Goal: Information Seeking & Learning: Compare options

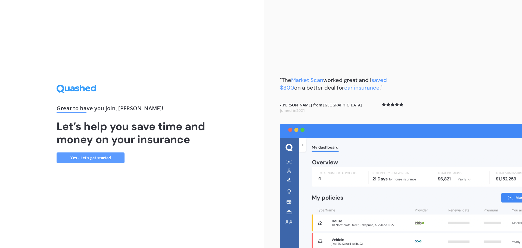
click at [102, 157] on link "Yes - Let’s get started" at bounding box center [91, 157] width 68 height 11
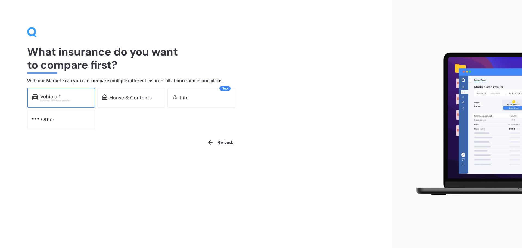
click at [82, 99] on div "Excludes commercial vehicles" at bounding box center [65, 100] width 50 height 2
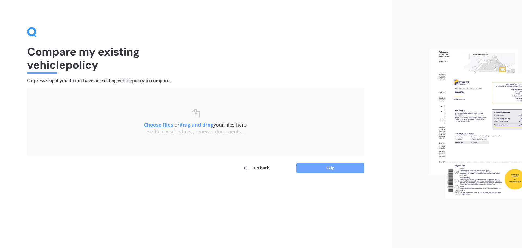
click at [334, 169] on button "Skip" at bounding box center [331, 168] width 68 height 10
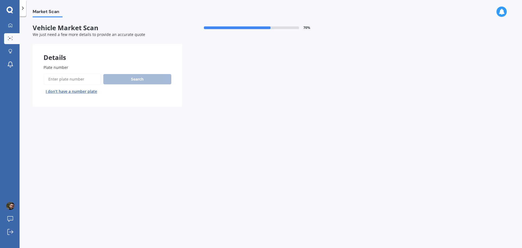
click at [71, 80] on input "Plate number" at bounding box center [73, 78] width 58 height 11
type input "fec579"
click at [151, 80] on button "Search" at bounding box center [137, 79] width 68 height 10
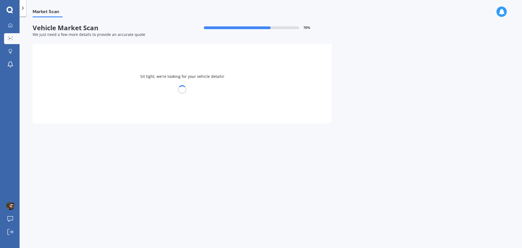
select select "BMW"
select select "X5"
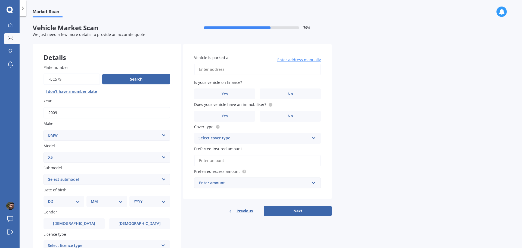
click at [225, 69] on input "Vehicle is parked at" at bounding box center [257, 69] width 127 height 11
type input "[STREET_ADDRESS][PERSON_NAME]"
click at [233, 93] on label "Yes" at bounding box center [224, 93] width 61 height 11
click at [0, 0] on input "Yes" at bounding box center [0, 0] width 0 height 0
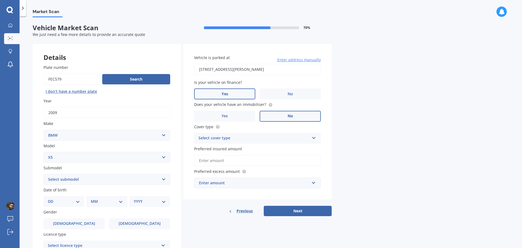
click at [295, 119] on label "No" at bounding box center [290, 116] width 61 height 11
click at [0, 0] on input "No" at bounding box center [0, 0] width 0 height 0
click at [243, 141] on div "Select cover type" at bounding box center [254, 138] width 111 height 7
click at [218, 150] on span "Comprehensive" at bounding box center [213, 148] width 29 height 5
click at [217, 163] on input "Preferred insured amount" at bounding box center [257, 160] width 127 height 11
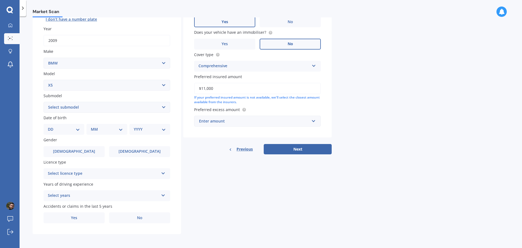
scroll to position [72, 0]
type input "$11,000"
click at [302, 121] on div "Enter amount" at bounding box center [254, 121] width 110 height 6
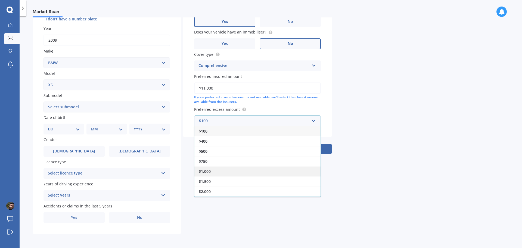
click at [205, 169] on span "$1,000" at bounding box center [205, 171] width 12 height 5
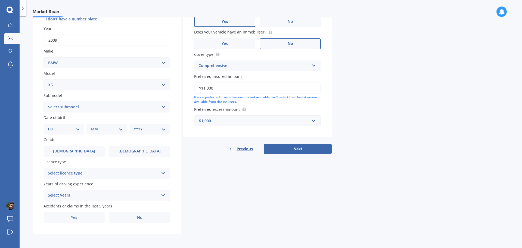
click at [73, 104] on select "Select submodel (All other) 3.0d 3.0d twin turbo 3.0i 3.0L Diesel 4WD Turbo 4.0…" at bounding box center [107, 106] width 127 height 11
select select "3.0D"
click at [44, 101] on select "Select submodel (All other) 3.0d 3.0d twin turbo 3.0i 3.0L Diesel 4WD Turbo 4.0…" at bounding box center [107, 106] width 127 height 11
click at [65, 129] on select "DD 01 02 03 04 05 06 07 08 09 10 11 12 13 14 15 16 17 18 19 20 21 22 23 24 25 2…" at bounding box center [64, 129] width 32 height 6
select select "07"
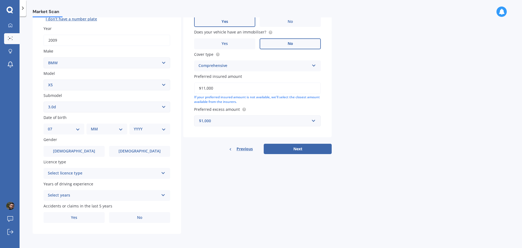
click at [52, 126] on select "DD 01 02 03 04 05 06 07 08 09 10 11 12 13 14 15 16 17 18 19 20 21 22 23 24 25 2…" at bounding box center [64, 129] width 32 height 6
click at [108, 131] on select "MM 01 02 03 04 05 06 07 08 09 10 11 12" at bounding box center [108, 129] width 30 height 6
select select "06"
click at [93, 126] on select "MM 01 02 03 04 05 06 07 08 09 10 11 12" at bounding box center [108, 129] width 30 height 6
click at [150, 129] on select "YYYY 2025 2024 2023 2022 2021 2020 2019 2018 2017 2016 2015 2014 2013 2012 2011…" at bounding box center [149, 129] width 30 height 6
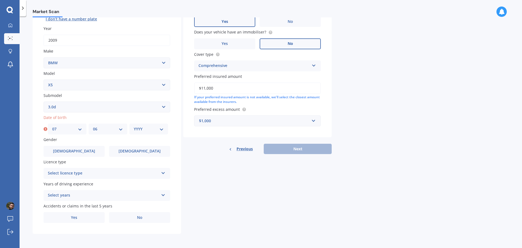
select select "1993"
click at [134, 126] on select "YYYY 2025 2024 2023 2022 2021 2020 2019 2018 2017 2016 2015 2014 2013 2012 2011…" at bounding box center [149, 129] width 30 height 6
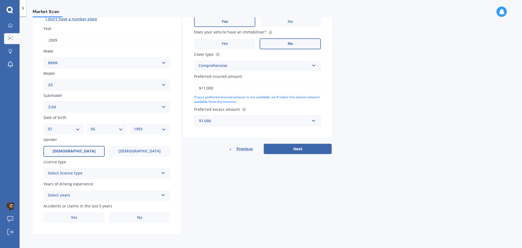
click at [69, 149] on span "[DEMOGRAPHIC_DATA]" at bounding box center [74, 151] width 43 height 5
click at [0, 0] on input "[DEMOGRAPHIC_DATA]" at bounding box center [0, 0] width 0 height 0
click at [98, 172] on div "Select licence type" at bounding box center [103, 173] width 111 height 7
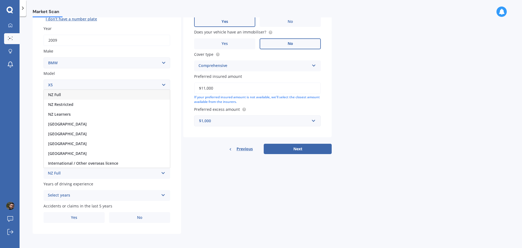
click at [69, 93] on div "NZ Full" at bounding box center [107, 95] width 126 height 10
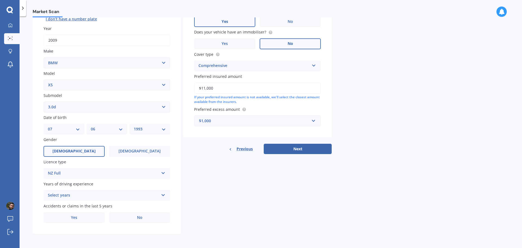
click at [84, 194] on div "Select years" at bounding box center [103, 195] width 111 height 7
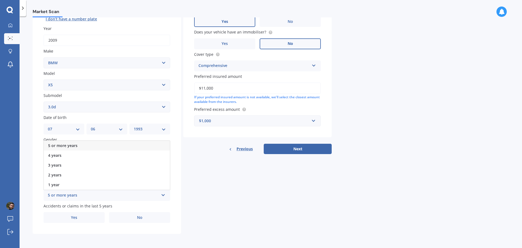
click at [72, 147] on span "5 or more years" at bounding box center [62, 145] width 29 height 5
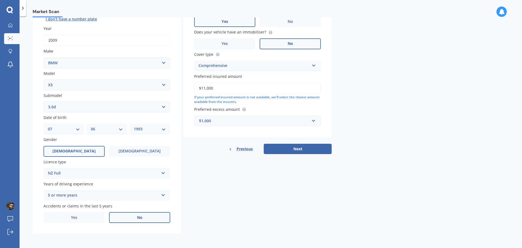
click at [140, 219] on span "No" at bounding box center [139, 217] width 5 height 5
click at [0, 0] on input "No" at bounding box center [0, 0] width 0 height 0
click at [305, 149] on button "Next" at bounding box center [298, 149] width 68 height 10
select select "07"
select select "06"
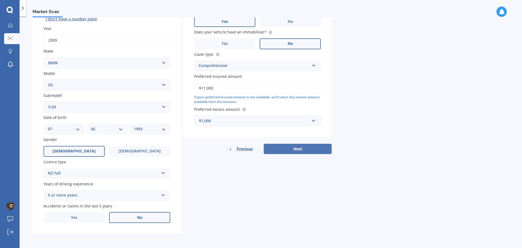
select select "1993"
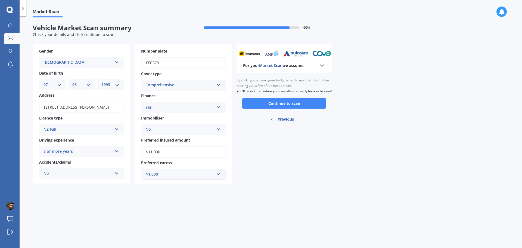
scroll to position [0, 0]
click at [276, 108] on button "Continue to scan" at bounding box center [284, 103] width 84 height 10
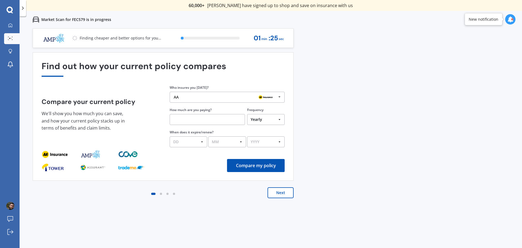
click at [224, 120] on input "text" at bounding box center [207, 119] width 75 height 11
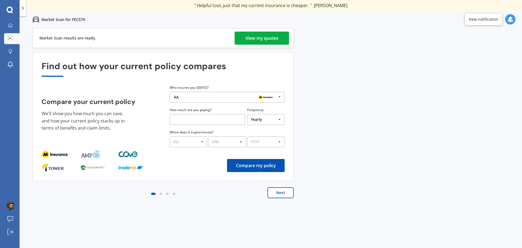
click at [263, 117] on select "Yearly Six-Monthly Quarterly Monthly Fortnightly Weekly One-Off" at bounding box center [266, 119] width 38 height 11
select select "Fortnightly"
click at [247, 114] on select "Yearly Six-Monthly Quarterly Monthly Fortnightly Weekly One-Off" at bounding box center [266, 119] width 38 height 11
click at [195, 119] on input "text" at bounding box center [207, 119] width 75 height 11
type input "$58.00"
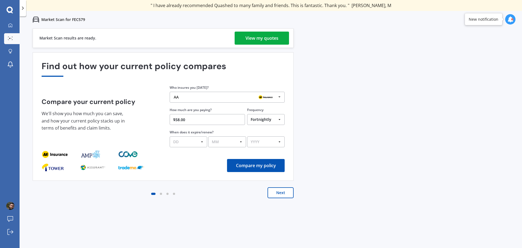
click at [202, 141] on select "DD 01 02 03 04 05 06 07 08 09 10 11 12 13 14 15 16 17 18 19 20 21 22 23 24 25 2…" at bounding box center [189, 141] width 38 height 11
click at [198, 180] on div "Find out how your current policy compares Compare your current policy We'll sho…" at bounding box center [163, 116] width 261 height 128
click at [200, 142] on select "DD 01 02 03 04 05 06 07 08 09 10 11 12 13 14 15 16 17 18 19 20 21 22 23 24 25 2…" at bounding box center [189, 141] width 38 height 11
select select "21"
click at [170, 136] on select "DD 01 02 03 04 05 06 07 08 09 10 11 12 13 14 15 16 17 18 19 20 21 22 23 24 25 2…" at bounding box center [189, 141] width 38 height 11
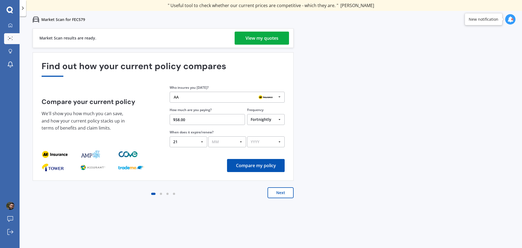
click at [236, 143] on select "MM 01 02 03 04 05 06 07 08 09 10 11 12" at bounding box center [227, 141] width 38 height 11
select select "05"
click at [208, 136] on select "MM 01 02 03 04 05 06 07 08 09 10 11 12" at bounding box center [227, 141] width 38 height 11
click at [270, 143] on select "YYYY 2026 2025 2024" at bounding box center [266, 141] width 38 height 11
select select "2026"
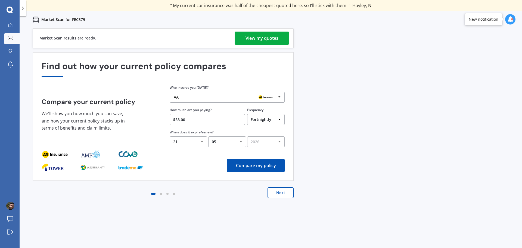
click at [247, 136] on select "YYYY 2026 2025 2024" at bounding box center [266, 141] width 38 height 11
click at [262, 167] on button "Compare my policy" at bounding box center [256, 165] width 58 height 13
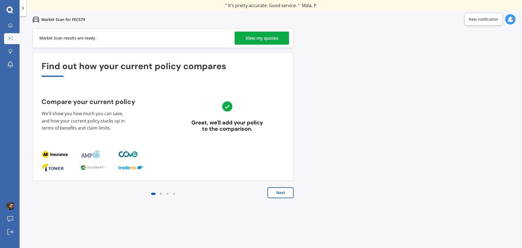
click at [281, 191] on button "Next" at bounding box center [281, 192] width 26 height 11
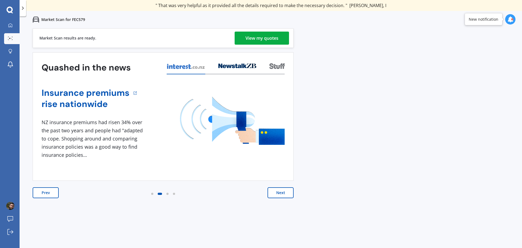
click at [279, 193] on button "Next" at bounding box center [281, 192] width 26 height 11
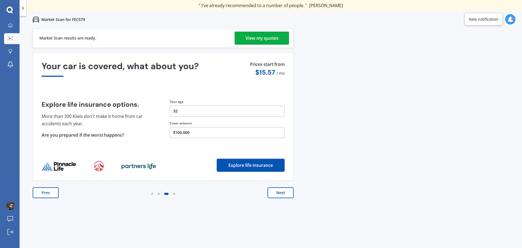
click at [193, 131] on button "$100,000" at bounding box center [227, 132] width 115 height 11
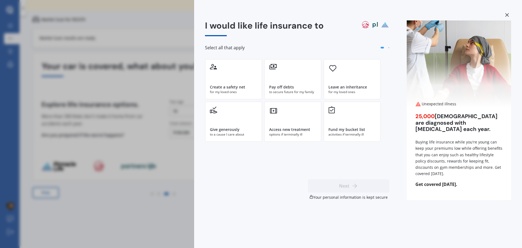
click at [157, 191] on div "I would like life insurance to Select all that apply Create a safety net for my…" at bounding box center [261, 124] width 522 height 248
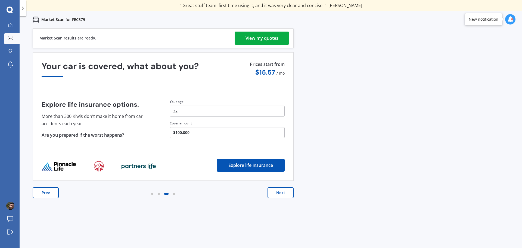
click at [180, 132] on button "$100,000" at bounding box center [227, 132] width 115 height 11
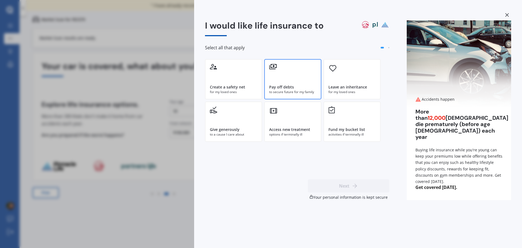
click at [284, 83] on div "Pay off debts to secure future for my family" at bounding box center [292, 79] width 57 height 40
click at [348, 186] on button "Next" at bounding box center [349, 185] width 82 height 13
select select "07"
select select "06"
select select "1993"
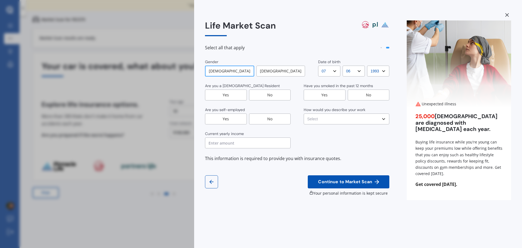
click at [239, 95] on div "Yes" at bounding box center [226, 95] width 42 height 11
click at [275, 119] on div "No" at bounding box center [270, 118] width 42 height 11
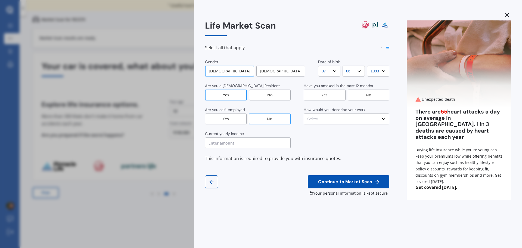
click at [367, 96] on div "No" at bounding box center [369, 95] width 42 height 11
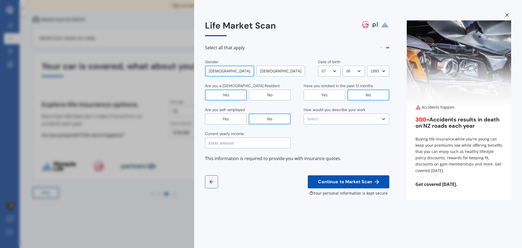
click at [351, 119] on select "Select No manual work e.g. lawyer, consultant, engineer Light manual work e.g. …" at bounding box center [347, 118] width 86 height 11
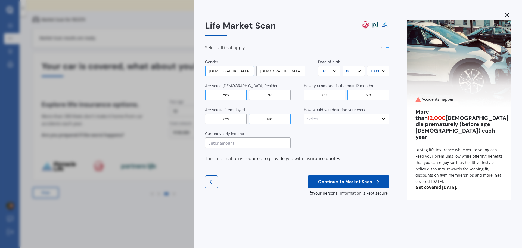
select select "Light manual work e.g. plumber, nurse, hairdresser"
click at [304, 113] on select "Select No manual work e.g. lawyer, consultant, engineer Light manual work e.g. …" at bounding box center [347, 118] width 86 height 11
click at [231, 142] on input "text" at bounding box center [248, 142] width 86 height 11
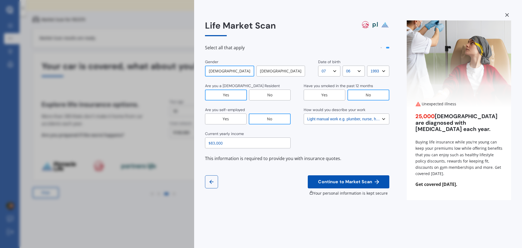
type input "$83,000"
click at [346, 184] on span "Continue to Market Scan" at bounding box center [345, 181] width 56 height 5
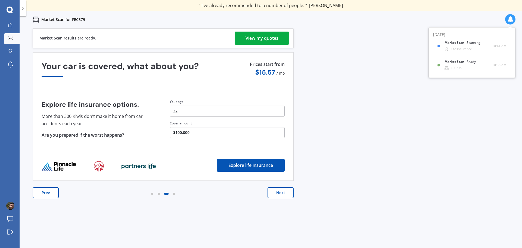
click at [258, 166] on button "Explore life insurance" at bounding box center [251, 165] width 68 height 13
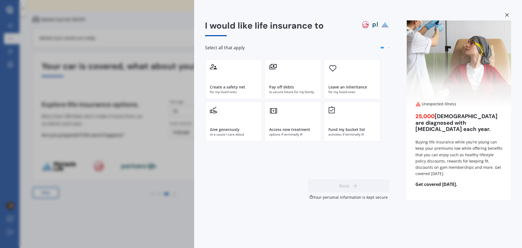
click at [161, 215] on div "I would like life insurance to Select all that apply Create a safety net for my…" at bounding box center [261, 124] width 522 height 248
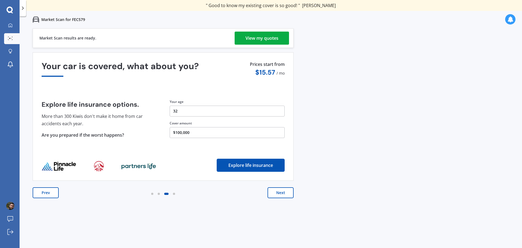
click at [280, 194] on button "Next" at bounding box center [281, 192] width 26 height 11
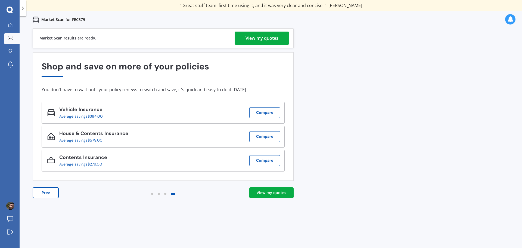
click at [272, 193] on div "View my quotes" at bounding box center [272, 192] width 30 height 5
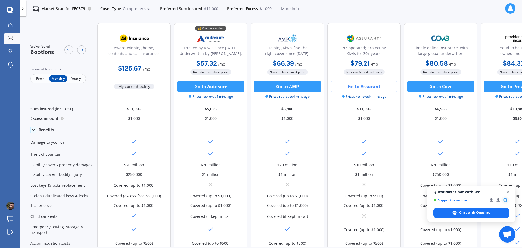
drag, startPoint x: 366, startPoint y: 87, endPoint x: 357, endPoint y: 88, distance: 8.7
click at [357, 88] on button "Go to Assurant" at bounding box center [364, 86] width 67 height 11
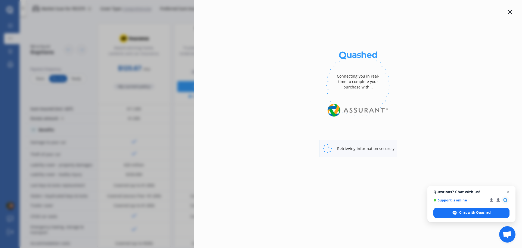
select select "full"
select select "500.00"
select select "Otago"
select select "BMW"
select select "X5"
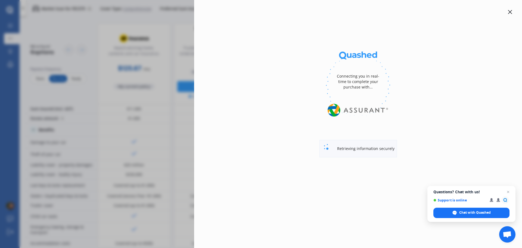
select select "3.0D"
select select "Monthly"
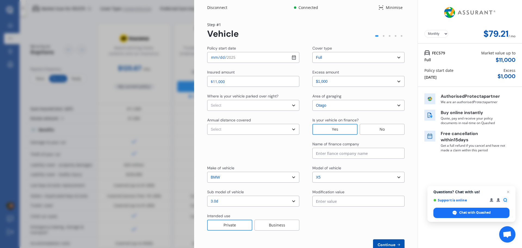
scroll to position [15, 0]
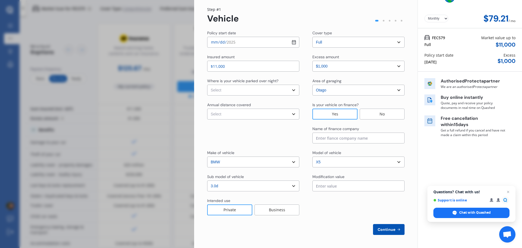
click at [252, 92] on select "Select In a garage On own property On street or road" at bounding box center [253, 90] width 92 height 11
select select "On street or road"
click at [207, 85] on select "Select In a garage On own property On street or road" at bounding box center [253, 90] width 92 height 11
click at [240, 113] on select "Select Low (less than 15,000km per year) Average (15,000-30,000km per year) Hig…" at bounding box center [253, 114] width 92 height 11
select select "20000"
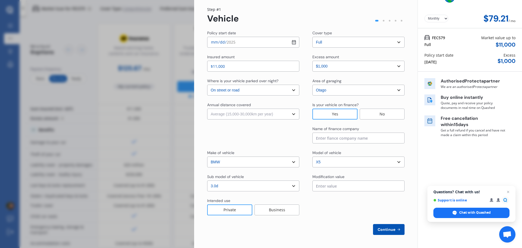
click at [207, 109] on select "Select Low (less than 15,000km per year) Average (15,000-30,000km per year) Hig…" at bounding box center [253, 114] width 92 height 11
click at [264, 139] on div at bounding box center [253, 134] width 92 height 17
click at [343, 139] on input at bounding box center [359, 138] width 92 height 11
type input "Oxford Finance"
click at [388, 230] on span "Continue" at bounding box center [387, 229] width 20 height 4
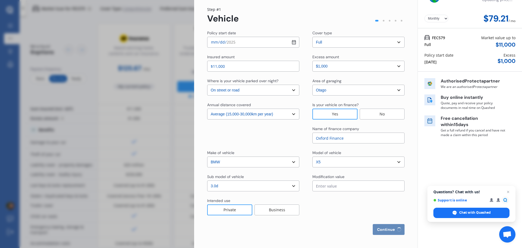
select select "Mr"
select select "07"
select select "06"
select select "1993"
select select "full"
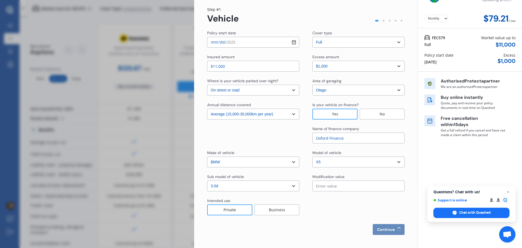
select select "more than 4 years"
select select "New Zealand"
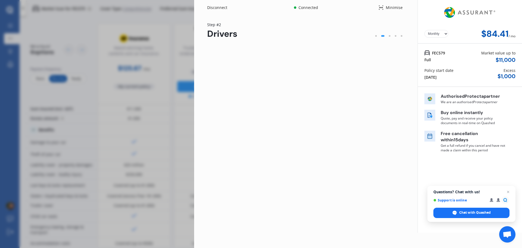
scroll to position [0, 0]
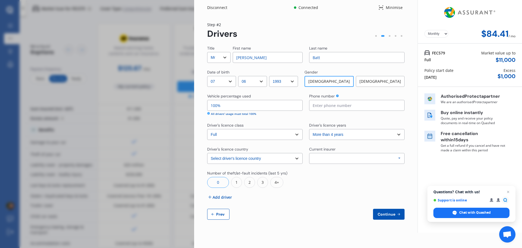
click at [220, 214] on span "Prev" at bounding box center [220, 214] width 11 height 4
select select "full"
select select "500.00"
select select "On street or road"
select select "Otago"
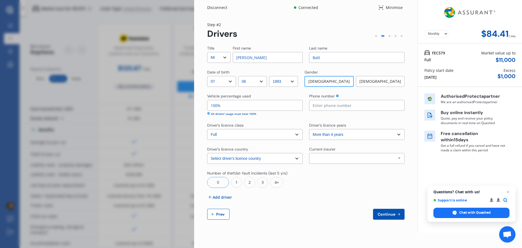
select select "20000"
select select "BMW"
select select "X5"
select select "3.0D"
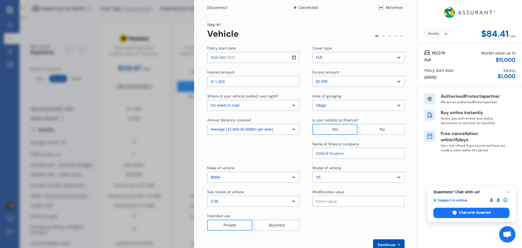
click at [251, 106] on select "Select In a garage On own property On street or road" at bounding box center [253, 105] width 92 height 11
select select "On own property"
click at [207, 100] on select "Select In a garage On own property On street or road" at bounding box center [253, 105] width 92 height 11
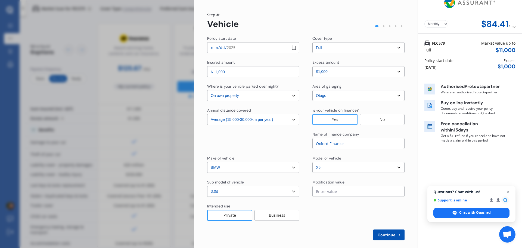
scroll to position [15, 0]
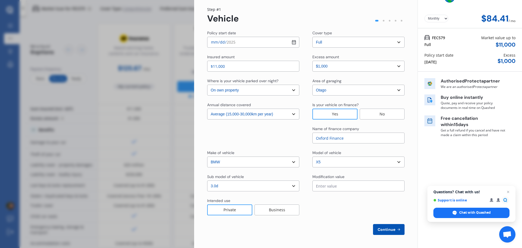
click at [379, 229] on span "Continue" at bounding box center [387, 229] width 20 height 4
select select "Mr"
select select "07"
select select "06"
select select "1993"
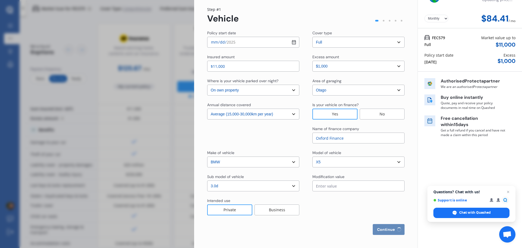
select select "full"
select select "more than 4 years"
select select "New Zealand"
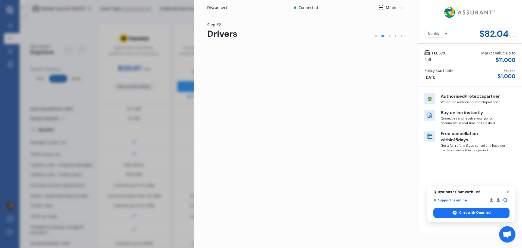
scroll to position [0, 0]
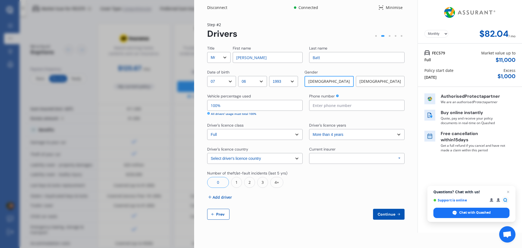
click at [326, 105] on input at bounding box center [357, 105] width 96 height 11
type input "0273072852"
click at [174, 182] on div "Disconnect Connected Minimise Yearly Monthly $82.04 / mo Step # 2 Drivers Title…" at bounding box center [261, 124] width 522 height 248
click at [179, 159] on div "Disconnect Connected Minimise Yearly Monthly $82.04 / mo Step # 2 Drivers Title…" at bounding box center [261, 124] width 522 height 248
click at [341, 159] on div "Allianz AAI AMI IAG - NZI/State Lumley Vero Unknown Other Insurer None Protecta…" at bounding box center [357, 158] width 96 height 11
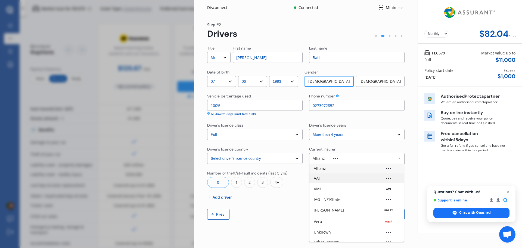
click at [323, 180] on div "AAI" at bounding box center [357, 178] width 86 height 4
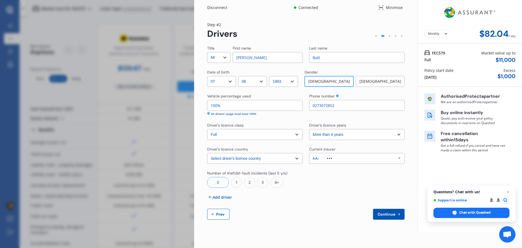
click at [316, 183] on div at bounding box center [357, 178] width 96 height 17
click at [392, 215] on span "Continue" at bounding box center [387, 214] width 20 height 4
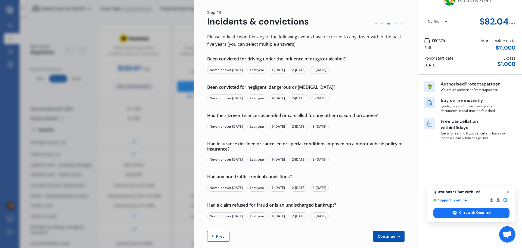
scroll to position [19, 0]
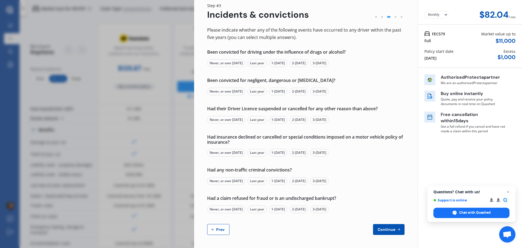
click at [232, 62] on div "Never, or over 5 yrs ago" at bounding box center [226, 63] width 38 height 8
click at [230, 91] on div "Never, or over 5 yrs ago" at bounding box center [226, 92] width 38 height 8
click at [230, 120] on div "Never, or over 5 yrs ago" at bounding box center [226, 120] width 38 height 8
click at [236, 153] on div "Never, or over 5 yrs ago" at bounding box center [226, 153] width 38 height 8
click at [230, 181] on div "Never, or over 5 yrs ago" at bounding box center [226, 181] width 38 height 8
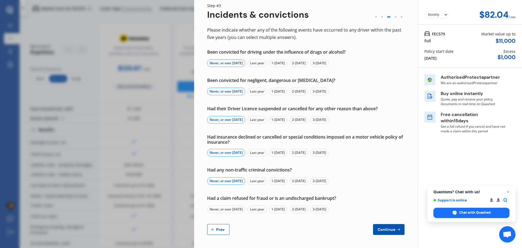
click at [236, 209] on div "Never, or over 5 yrs ago" at bounding box center [226, 209] width 38 height 8
click at [390, 229] on span "Continue" at bounding box center [387, 229] width 20 height 4
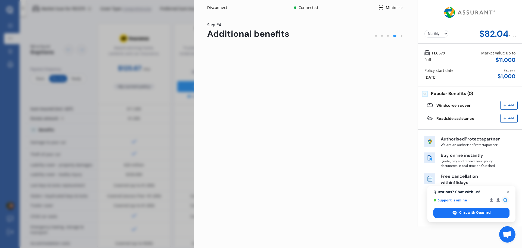
scroll to position [0, 0]
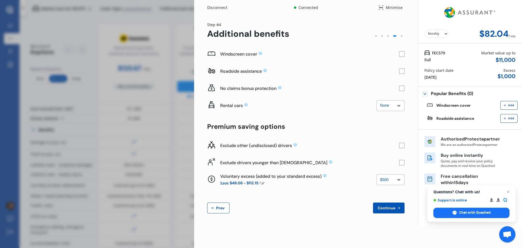
click at [403, 54] on rect at bounding box center [401, 53] width 5 height 5
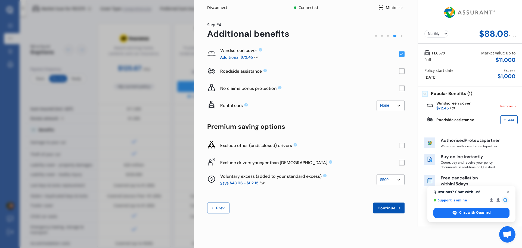
click at [404, 162] on rect at bounding box center [401, 162] width 5 height 5
click at [402, 70] on rect at bounding box center [401, 71] width 5 height 5
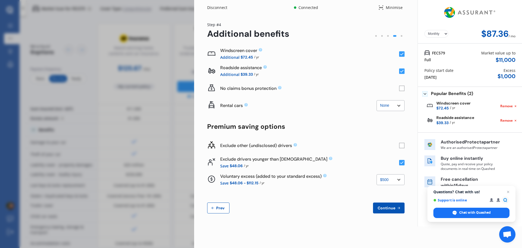
click at [403, 70] on rect at bounding box center [401, 71] width 5 height 5
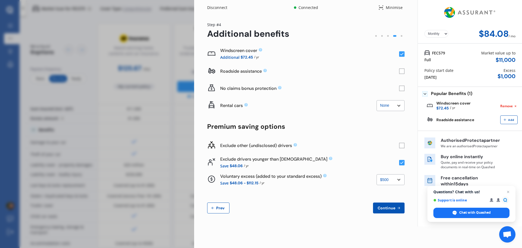
click at [402, 71] on rect at bounding box center [401, 71] width 5 height 5
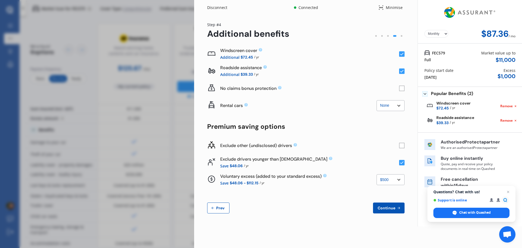
click at [402, 71] on rect at bounding box center [401, 71] width 5 height 5
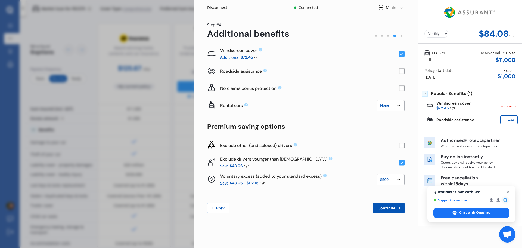
click at [402, 71] on rect at bounding box center [401, 71] width 5 height 5
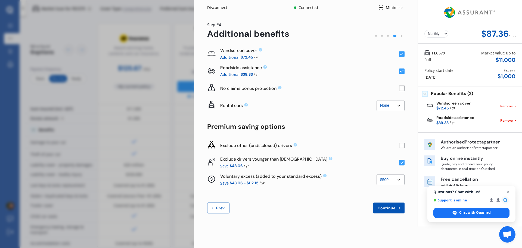
click at [398, 105] on select "None $2,500 $5,000" at bounding box center [391, 105] width 28 height 11
click at [348, 104] on div "Rental cars" at bounding box center [298, 106] width 156 height 6
click at [399, 179] on select "None $500 $1,000" at bounding box center [391, 179] width 28 height 11
click at [377, 174] on select "None $500 $1,000" at bounding box center [391, 179] width 28 height 11
click at [399, 180] on select "None $500 $1,000" at bounding box center [391, 179] width 28 height 11
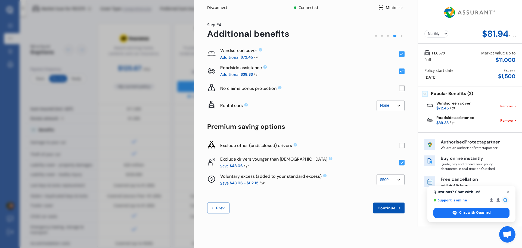
click at [377, 174] on select "None $500 $1,000" at bounding box center [391, 179] width 28 height 11
click at [395, 182] on select "None $500 $1,000" at bounding box center [391, 179] width 28 height 11
click at [377, 174] on select "None $500 $1,000" at bounding box center [391, 179] width 28 height 11
click at [393, 178] on select "None $500 $1,000" at bounding box center [391, 179] width 28 height 11
click at [377, 174] on select "None $500 $1,000" at bounding box center [391, 179] width 28 height 11
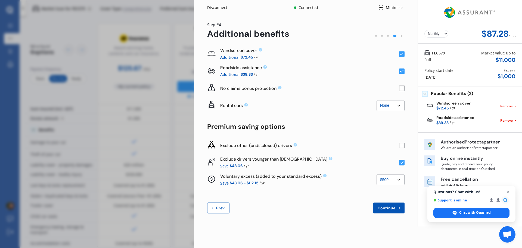
click at [337, 202] on div "Windscreen cover Additional $72.45 / yr Roadside assistance Additional $39.33 /…" at bounding box center [306, 129] width 198 height 168
click at [386, 181] on select "None $500 $1,000" at bounding box center [391, 179] width 28 height 11
click at [377, 174] on select "None $500 $1,000" at bounding box center [391, 179] width 28 height 11
drag, startPoint x: 391, startPoint y: 179, endPoint x: 389, endPoint y: 182, distance: 3.4
click at [391, 179] on select "None $500 $1,000" at bounding box center [391, 179] width 28 height 11
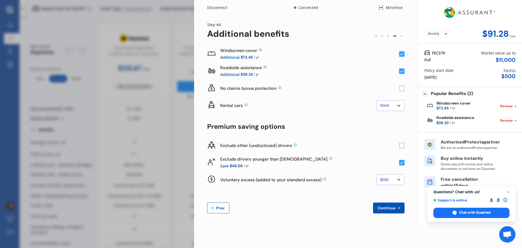
click at [377, 174] on select "None $500 $1,000" at bounding box center [391, 179] width 28 height 11
click at [389, 180] on select "None $500 $1,000" at bounding box center [391, 179] width 28 height 11
click at [377, 174] on select "None $500 $1,000" at bounding box center [391, 179] width 28 height 11
click at [340, 205] on div "Continue Prev" at bounding box center [306, 207] width 198 height 11
click at [403, 70] on rect at bounding box center [401, 71] width 5 height 5
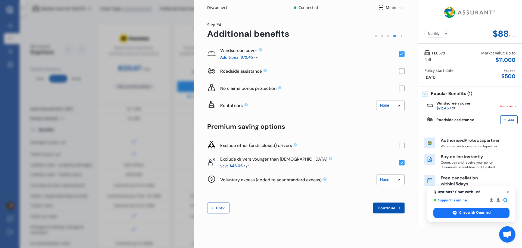
click at [392, 184] on select "None $500 $1,000" at bounding box center [391, 179] width 28 height 11
click at [377, 174] on select "None $500 $1,000" at bounding box center [391, 179] width 28 height 11
click at [394, 181] on select "None $500 $1,000" at bounding box center [391, 179] width 28 height 11
select select "0"
click at [377, 174] on select "None $500 $1,000" at bounding box center [391, 179] width 28 height 11
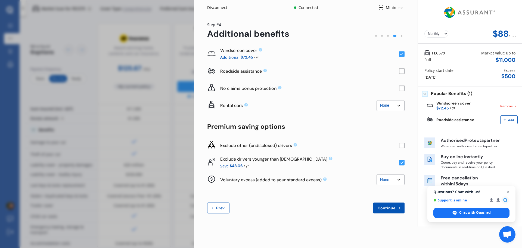
click at [393, 208] on span "Continue" at bounding box center [387, 208] width 20 height 4
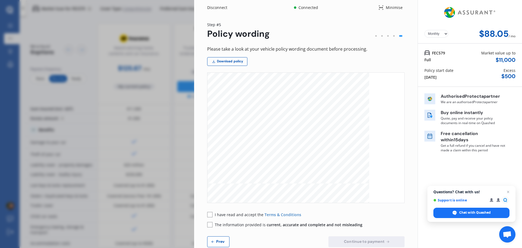
scroll to position [1551, 0]
click at [210, 214] on rect at bounding box center [209, 214] width 5 height 5
click at [211, 225] on rect at bounding box center [209, 224] width 5 height 5
click at [365, 242] on span "Continue to payment" at bounding box center [364, 241] width 43 height 4
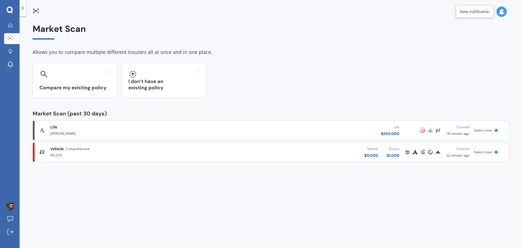
click at [130, 129] on div "Life" at bounding box center [135, 126] width 171 height 5
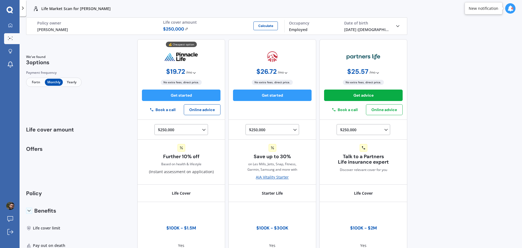
click at [192, 71] on icon at bounding box center [194, 73] width 4 height 4
click at [210, 66] on div "💰 Cheapest option $ 19.72 / mo Only monthly payments available $ 19.72 / mo No …" at bounding box center [181, 79] width 88 height 81
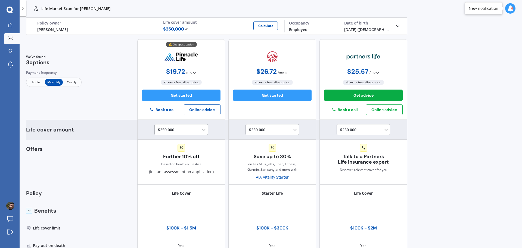
click at [203, 130] on icon at bounding box center [203, 129] width 5 height 5
click at [171, 144] on span "$500,000" at bounding box center [171, 144] width 16 height 5
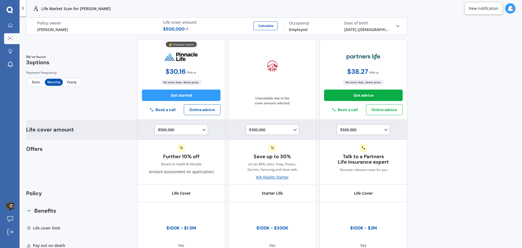
click at [293, 128] on icon at bounding box center [295, 129] width 5 height 5
click at [203, 128] on icon at bounding box center [203, 129] width 5 height 5
click at [171, 144] on span "$300,000" at bounding box center [171, 142] width 16 height 5
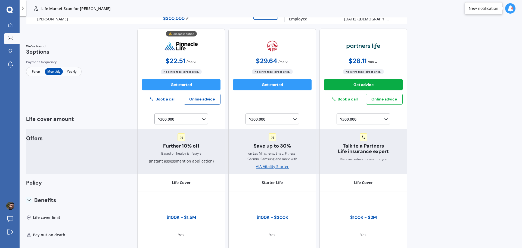
scroll to position [0, 0]
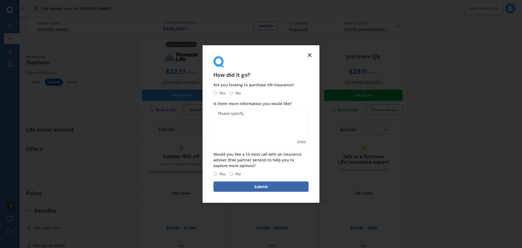
drag, startPoint x: 309, startPoint y: 54, endPoint x: 0, endPoint y: 46, distance: 308.7
click at [308, 54] on icon at bounding box center [310, 55] width 7 height 7
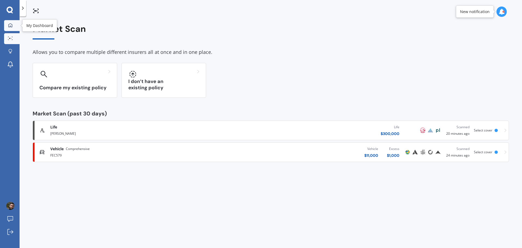
click at [10, 25] on icon at bounding box center [10, 25] width 4 height 4
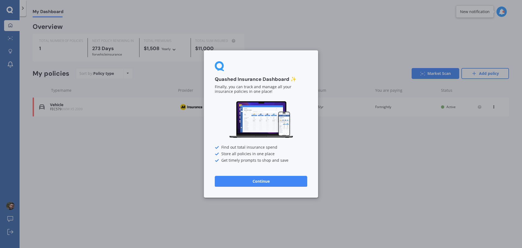
click at [257, 182] on button "Continue" at bounding box center [261, 181] width 93 height 11
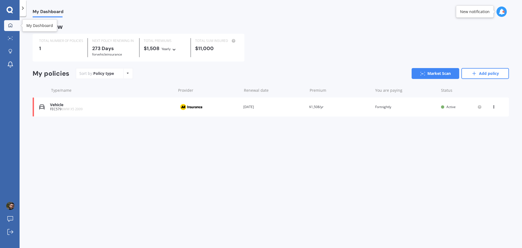
click at [9, 25] on icon at bounding box center [10, 25] width 4 height 4
click at [9, 10] on icon at bounding box center [10, 10] width 7 height 7
click at [10, 8] on icon at bounding box center [10, 10] width 7 height 7
click at [127, 74] on icon at bounding box center [128, 73] width 2 height 3
click at [165, 80] on div "My policies Sort by: Policy type Policy type Alphabetical Date added Renewing n…" at bounding box center [271, 75] width 477 height 15
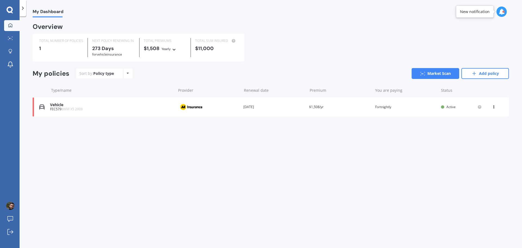
click at [494, 106] on icon at bounding box center [494, 105] width 4 height 3
click at [480, 126] on div "Delete" at bounding box center [482, 128] width 54 height 11
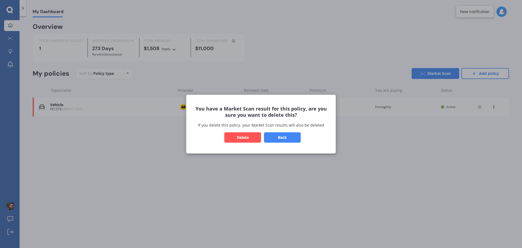
click at [239, 137] on button "Delete" at bounding box center [242, 137] width 37 height 10
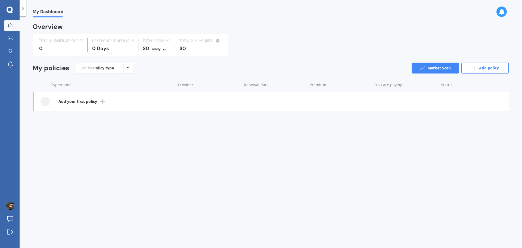
click at [125, 69] on div "Policy type Alphabetical Date added Renewing next" at bounding box center [128, 68] width 8 height 10
click at [162, 71] on div "Sort by: Policy type Policy type Alphabetical Date added Renewing next Market S…" at bounding box center [292, 68] width 433 height 11
click at [489, 68] on link "Add policy" at bounding box center [486, 68] width 48 height 11
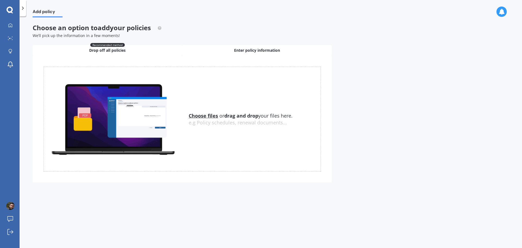
click at [238, 53] on div "Enter policy information" at bounding box center [257, 50] width 150 height 11
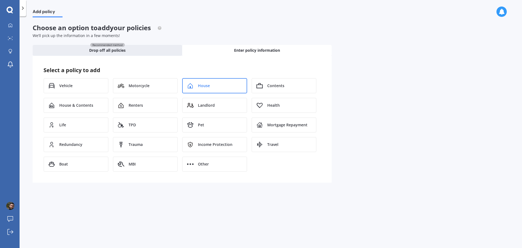
click at [215, 89] on div "House" at bounding box center [214, 85] width 65 height 15
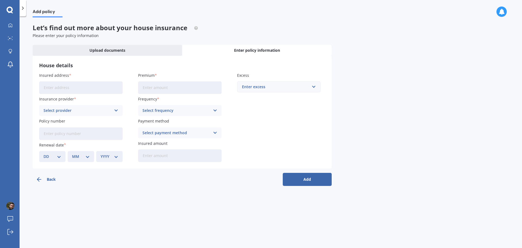
click at [68, 87] on input "Insured address" at bounding box center [81, 87] width 84 height 13
type input "[STREET_ADDRESS][PERSON_NAME]"
click at [74, 111] on div "Select provider" at bounding box center [78, 110] width 68 height 6
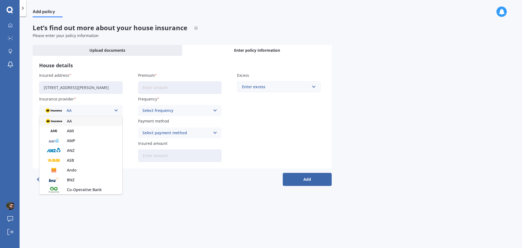
click at [64, 121] on div "AA" at bounding box center [80, 121] width 83 height 10
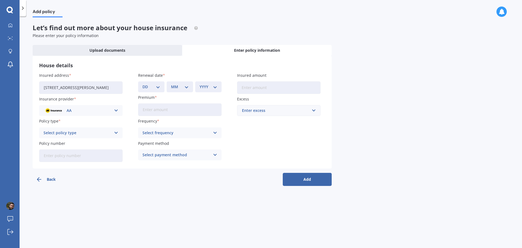
click at [77, 131] on div "Select policy type" at bounding box center [78, 133] width 68 height 6
click at [68, 144] on span "Home Insurance Policy" at bounding box center [65, 143] width 43 height 4
click at [81, 157] on input "Policy number" at bounding box center [81, 155] width 84 height 13
paste input "AHM027339667"
type input "AHM027339667"
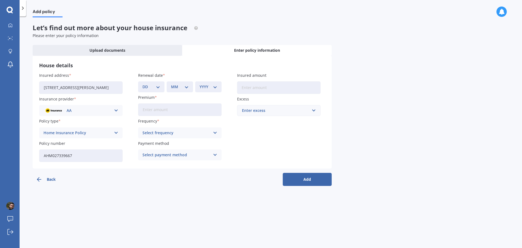
click at [131, 191] on div "Add policy Let’s find out more about your house insurance Please enter your pol…" at bounding box center [271, 133] width 503 height 232
drag, startPoint x: 150, startPoint y: 88, endPoint x: 153, endPoint y: 89, distance: 2.9
click at [150, 88] on select "DD 01 02 03 04 05 06 07 08 09 10 11 12 13 14 15 16 17 18 19 20 21 22 23 24 25 2…" at bounding box center [152, 87] width 18 height 6
select select "23"
click at [143, 84] on select "DD 01 02 03 04 05 06 07 08 09 10 11 12 13 14 15 16 17 18 19 20 21 22 23 24 25 2…" at bounding box center [152, 87] width 18 height 6
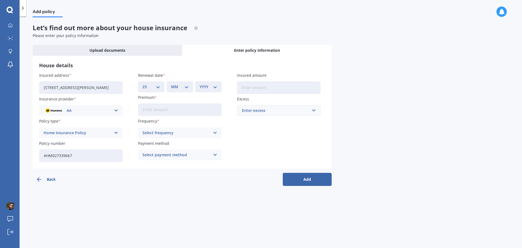
click at [188, 84] on select "MM 01 02 03 04 05 06 07 08 09 10 11 12" at bounding box center [180, 87] width 18 height 6
select select "09"
click at [171, 84] on select "MM 01 02 03 04 05 06 07 08 09 10 11 12" at bounding box center [180, 87] width 18 height 6
click at [215, 85] on select "YYYY 2027 2026 2025 2024 2023 2022 2021 2020 2019 2018 2017 2016 2015 2014 2013…" at bounding box center [209, 87] width 18 height 6
select select "2025"
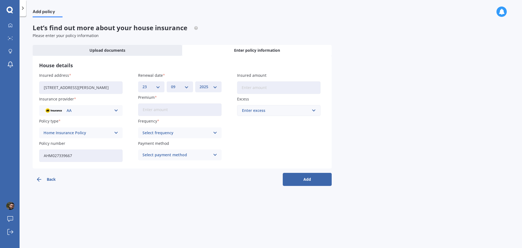
click at [200, 84] on select "YYYY 2027 2026 2025 2024 2023 2022 2021 2020 2019 2018 2017 2016 2015 2014 2013…" at bounding box center [209, 87] width 18 height 6
click at [162, 110] on input "Premium" at bounding box center [180, 109] width 84 height 13
click at [162, 109] on input "Premium" at bounding box center [180, 109] width 84 height 13
type input "$142.22"
click at [180, 129] on div "Select frequency Yearly Six-Monthly Quarterly Monthly Fortnightly Weekly" at bounding box center [180, 132] width 84 height 11
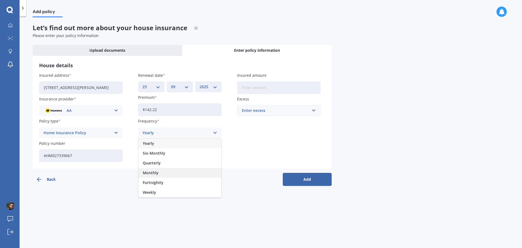
click at [154, 173] on span "Monthly" at bounding box center [151, 173] width 16 height 4
click at [164, 155] on div "Select payment method" at bounding box center [177, 155] width 68 height 6
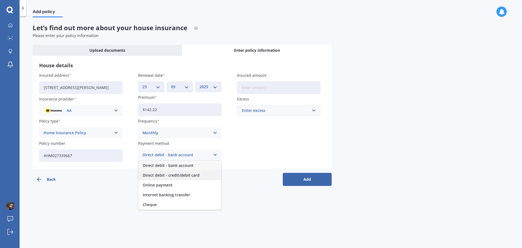
click at [165, 177] on span "Direct debit - credit/debit card" at bounding box center [171, 175] width 57 height 4
click at [259, 88] on input "Insured amount" at bounding box center [279, 87] width 84 height 13
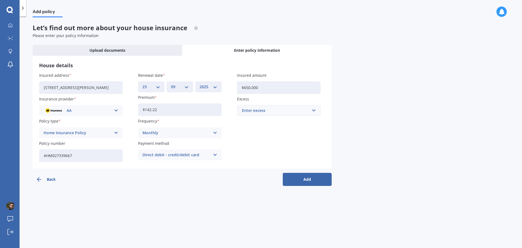
type input "$650,000"
click at [269, 112] on div "Enter excess" at bounding box center [275, 110] width 67 height 6
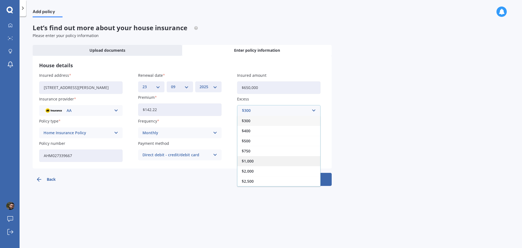
click at [250, 162] on span "$1,000" at bounding box center [248, 161] width 12 height 4
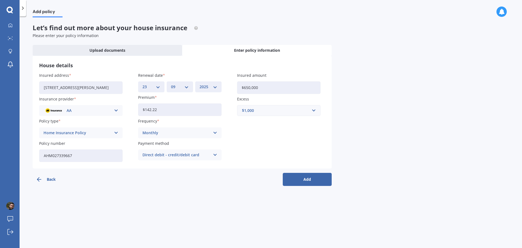
drag, startPoint x: 247, startPoint y: 190, endPoint x: 284, endPoint y: 186, distance: 36.9
click at [249, 189] on div "Add policy Let’s find out more about your house insurance Please enter your pol…" at bounding box center [271, 133] width 503 height 232
click at [307, 178] on button "Add" at bounding box center [307, 179] width 49 height 13
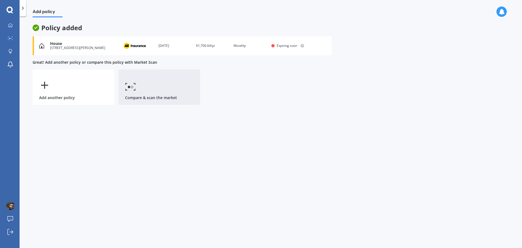
click at [157, 88] on link "Compare & scan the market" at bounding box center [160, 86] width 82 height 35
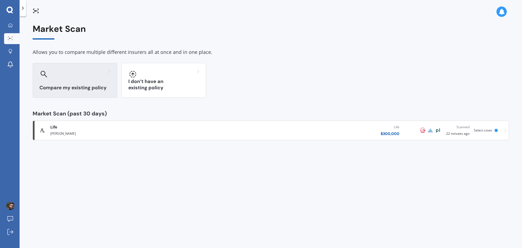
click at [98, 87] on h3 "Compare my existing policy" at bounding box center [74, 88] width 71 height 6
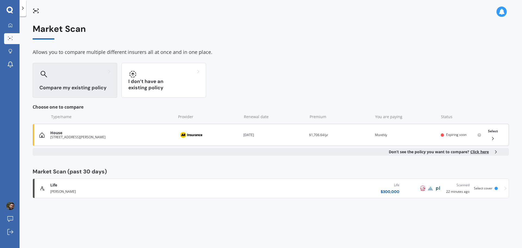
click at [349, 133] on div "Premium $1,706.64/yr" at bounding box center [339, 134] width 61 height 5
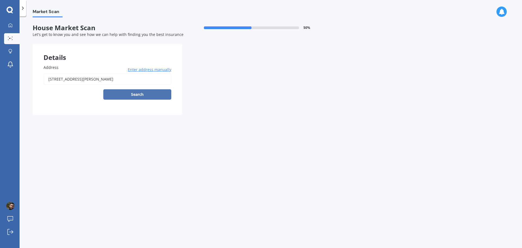
click at [142, 93] on button "Search" at bounding box center [137, 94] width 68 height 10
type input "[STREET_ADDRESS][PERSON_NAME]"
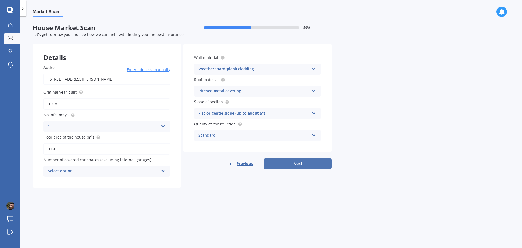
click at [302, 167] on button "Next" at bounding box center [298, 163] width 68 height 10
click at [91, 169] on div "Select option" at bounding box center [104, 171] width 108 height 6
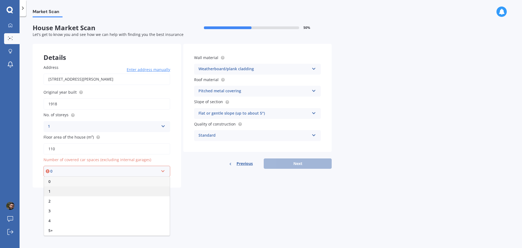
click at [69, 189] on div "1" at bounding box center [107, 191] width 126 height 10
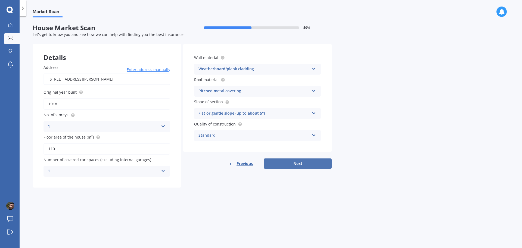
click at [297, 164] on button "Next" at bounding box center [298, 163] width 68 height 10
select select "07"
select select "06"
select select "1993"
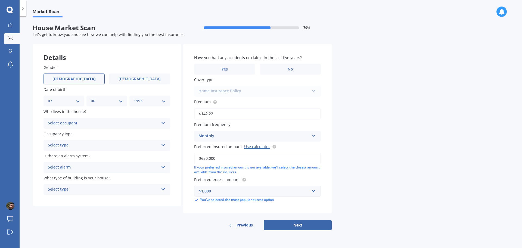
click at [77, 124] on div "Select occupant" at bounding box center [103, 123] width 111 height 7
click at [71, 134] on div "Owner" at bounding box center [107, 134] width 126 height 10
click at [75, 147] on div "Select type" at bounding box center [103, 145] width 111 height 7
click at [72, 157] on div "Permanent" at bounding box center [107, 156] width 126 height 10
click at [75, 167] on div "Select alarm" at bounding box center [103, 167] width 111 height 7
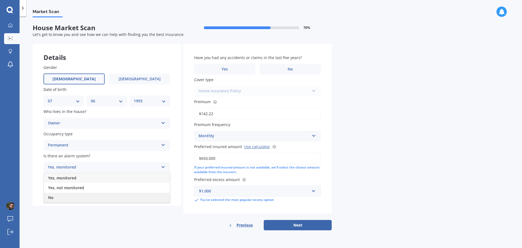
click at [60, 196] on div "No" at bounding box center [107, 198] width 126 height 10
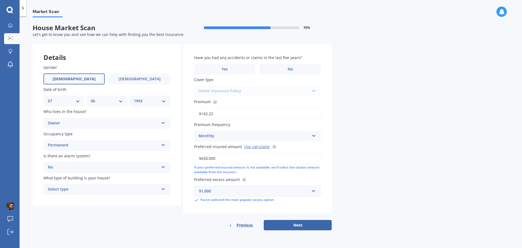
click at [77, 189] on div "Select type" at bounding box center [103, 189] width 111 height 7
click at [72, 200] on span "Freestanding" at bounding box center [60, 199] width 24 height 5
click at [306, 71] on label "No" at bounding box center [290, 69] width 61 height 11
click at [0, 0] on input "No" at bounding box center [0, 0] width 0 height 0
click at [300, 225] on button "Next" at bounding box center [298, 225] width 68 height 10
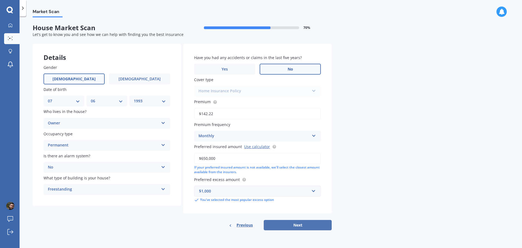
select select "07"
select select "06"
select select "1993"
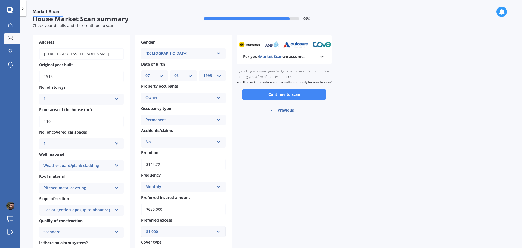
scroll to position [7, 0]
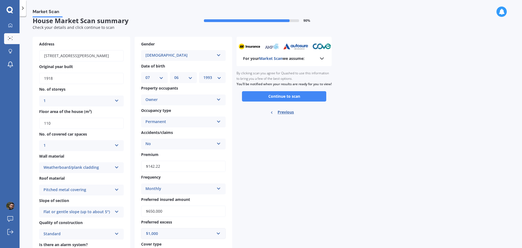
click at [287, 101] on button "Continue to scan" at bounding box center [284, 96] width 84 height 10
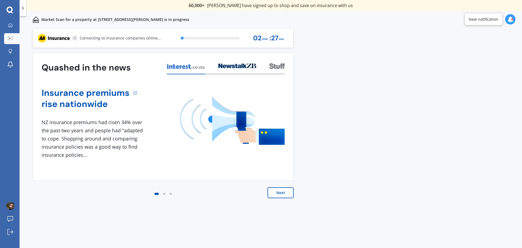
click at [280, 193] on button "Next" at bounding box center [281, 192] width 26 height 11
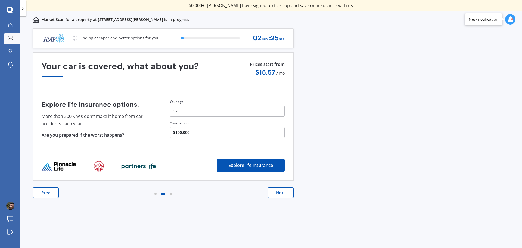
click at [280, 192] on button "Next" at bounding box center [281, 192] width 26 height 11
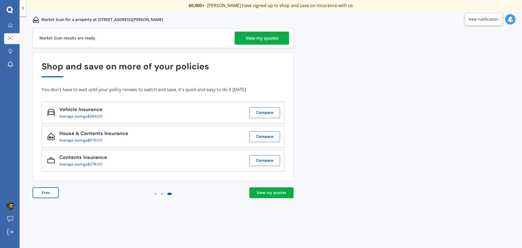
click at [256, 39] on div "View my quotes" at bounding box center [262, 38] width 33 height 13
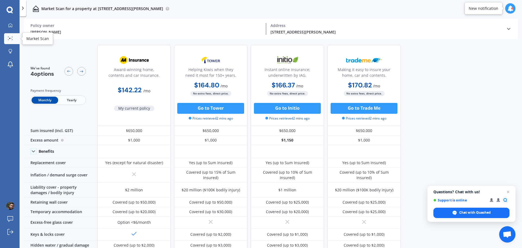
click at [10, 38] on icon at bounding box center [10, 38] width 5 height 4
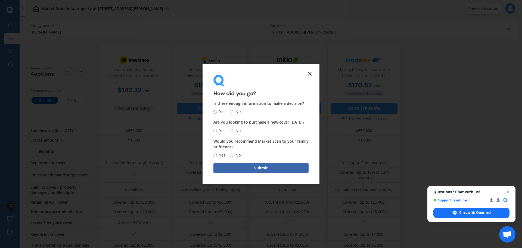
click at [312, 71] on icon at bounding box center [310, 73] width 7 height 7
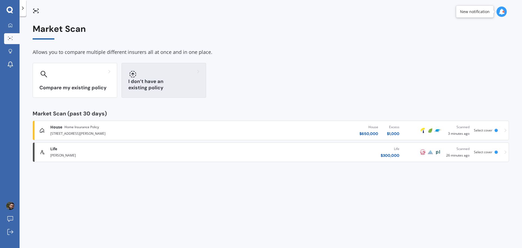
click at [162, 83] on div "I don’t have an existing policy" at bounding box center [164, 80] width 85 height 35
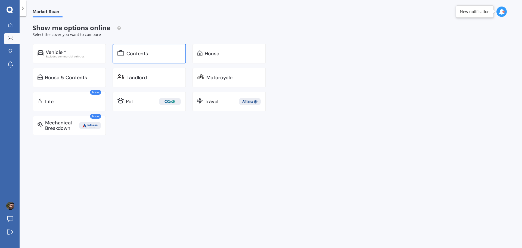
click at [152, 54] on div "Contents" at bounding box center [154, 53] width 55 height 5
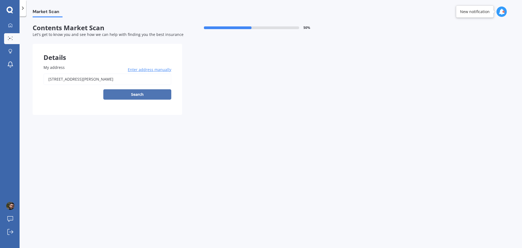
click at [136, 98] on button "Search" at bounding box center [137, 94] width 68 height 10
type input "[STREET_ADDRESS][PERSON_NAME]"
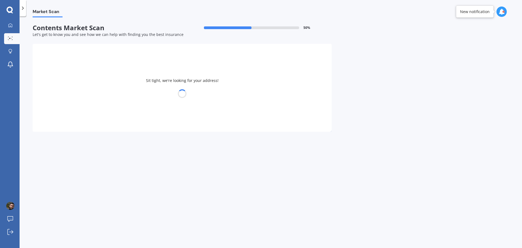
select select "07"
select select "06"
select select "1993"
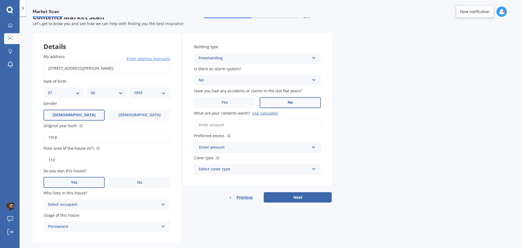
scroll to position [20, 0]
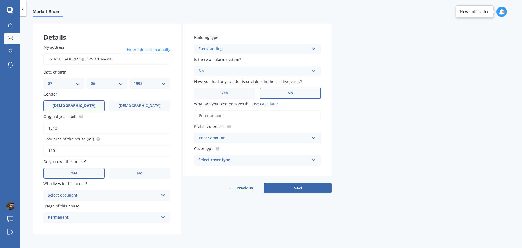
click at [236, 137] on div "Enter amount" at bounding box center [254, 138] width 110 height 6
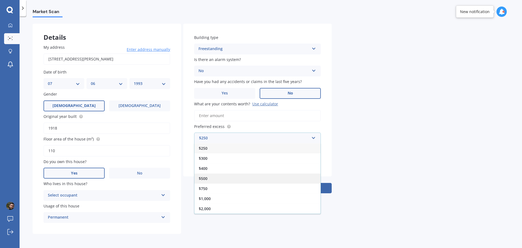
click at [210, 177] on div "$500" at bounding box center [258, 178] width 126 height 10
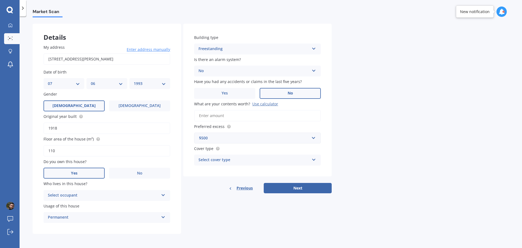
click at [228, 116] on input "What are your contents worth? Use calculator" at bounding box center [257, 115] width 127 height 11
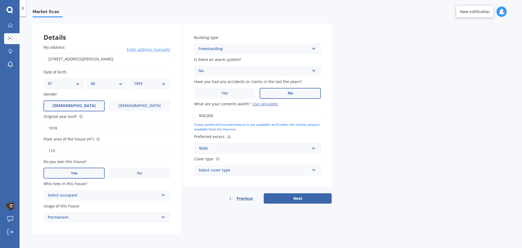
type input "$50,000"
click at [229, 167] on div "Select cover type" at bounding box center [254, 170] width 111 height 7
click at [212, 191] on span "Medium" at bounding box center [206, 190] width 15 height 5
click at [104, 194] on div "Select occupant" at bounding box center [103, 195] width 111 height 7
click at [73, 207] on div "Owner" at bounding box center [107, 206] width 126 height 10
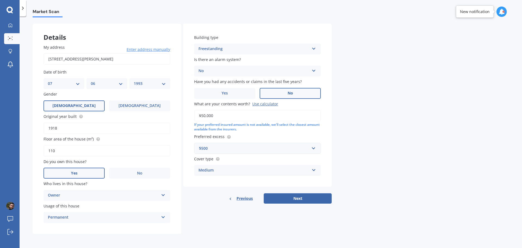
click at [211, 223] on div "Details My address [STREET_ADDRESS][PERSON_NAME] Enter address manually Search …" at bounding box center [182, 129] width 299 height 210
click at [295, 200] on button "Next" at bounding box center [298, 198] width 68 height 10
select select "07"
select select "06"
select select "1993"
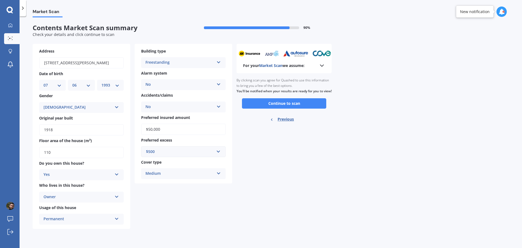
scroll to position [0, 0]
click at [295, 108] on button "Continue to scan" at bounding box center [284, 103] width 84 height 10
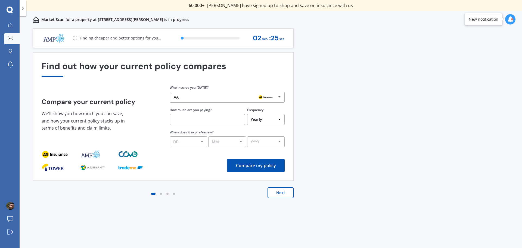
click at [235, 97] on div "AA" at bounding box center [225, 97] width 103 height 4
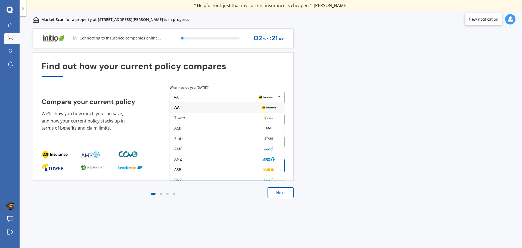
click at [150, 104] on h4 "Compare your current policy" at bounding box center [99, 102] width 115 height 8
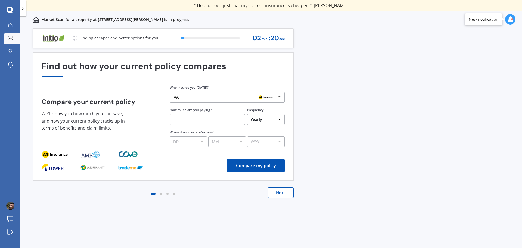
click at [192, 121] on input "text" at bounding box center [207, 119] width 75 height 11
click at [284, 191] on button "Next" at bounding box center [281, 192] width 26 height 11
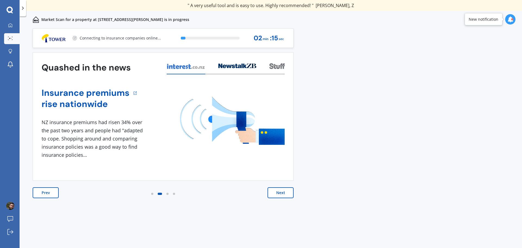
click at [276, 195] on button "Next" at bounding box center [281, 192] width 26 height 11
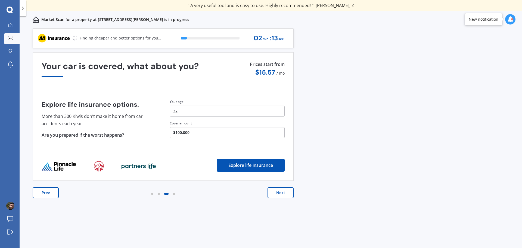
click at [281, 195] on button "Next" at bounding box center [281, 192] width 26 height 11
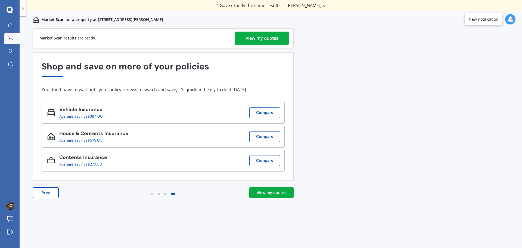
click at [273, 194] on div "View my quotes" at bounding box center [272, 192] width 30 height 5
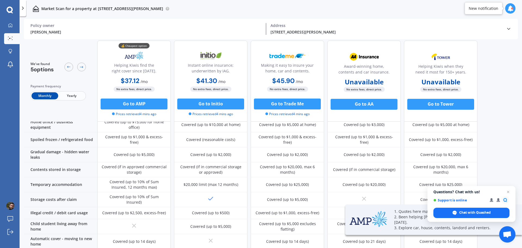
scroll to position [242, 0]
